Goal: Find specific page/section: Find specific page/section

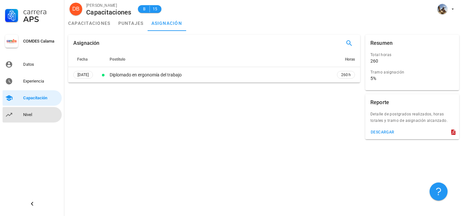
click at [32, 114] on div "Nivel" at bounding box center [41, 114] width 36 height 5
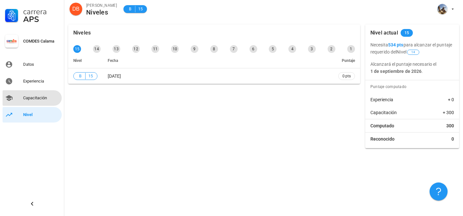
click at [38, 96] on div "Capacitación" at bounding box center [41, 97] width 36 height 5
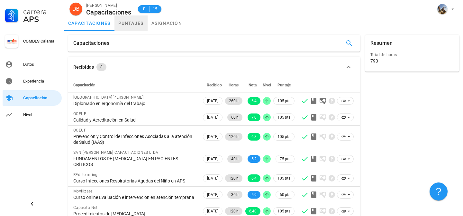
click at [131, 26] on link "puntajes" at bounding box center [131, 22] width 33 height 15
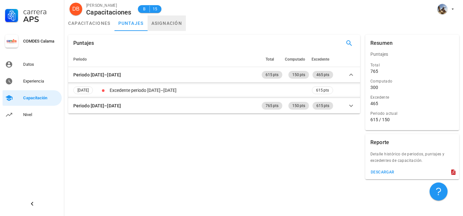
click at [164, 22] on link "asignación" at bounding box center [167, 22] width 39 height 15
